Goal: Find contact information: Find contact information

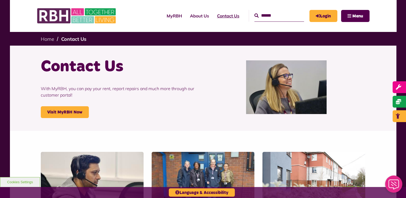
click at [213, 17] on link "Contact Us" at bounding box center [228, 16] width 30 height 14
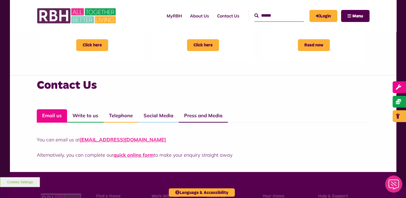
scroll to position [335, 0]
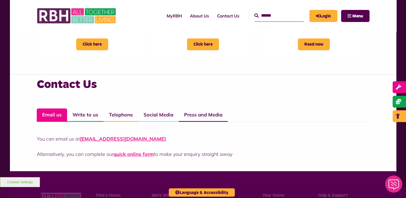
drag, startPoint x: 161, startPoint y: 140, endPoint x: 79, endPoint y: 141, distance: 82.1
click at [79, 141] on p "You can email us at [EMAIL_ADDRESS][DOMAIN_NAME]" at bounding box center [203, 138] width 333 height 7
drag, startPoint x: 79, startPoint y: 141, endPoint x: 84, endPoint y: 140, distance: 4.5
